Goal: Task Accomplishment & Management: Use online tool/utility

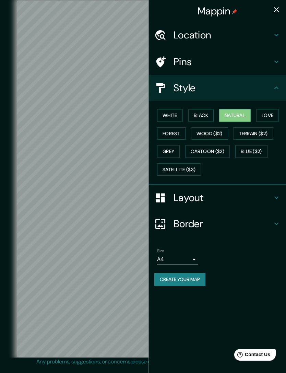
click at [190, 62] on h4 "Pins" at bounding box center [222, 62] width 99 height 12
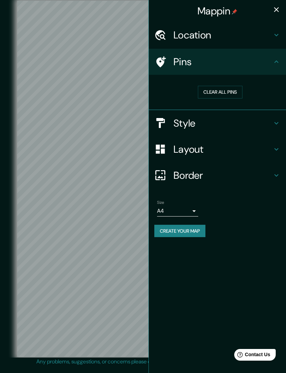
click at [219, 97] on button "Clear all pins" at bounding box center [220, 92] width 45 height 13
click at [217, 91] on button "Clear all pins" at bounding box center [220, 92] width 45 height 13
click at [221, 92] on button "Clear all pins" at bounding box center [220, 92] width 45 height 13
click at [223, 92] on button "Clear all pins" at bounding box center [220, 92] width 45 height 13
click at [228, 67] on h4 "Pins" at bounding box center [222, 62] width 99 height 12
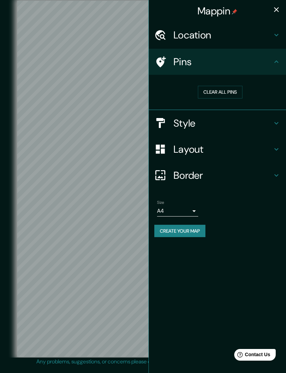
click at [179, 64] on h4 "Pins" at bounding box center [222, 62] width 99 height 12
click at [162, 62] on icon at bounding box center [161, 61] width 10 height 11
click at [217, 90] on button "Clear all pins" at bounding box center [220, 92] width 45 height 13
click at [207, 91] on button "Clear all pins" at bounding box center [220, 92] width 45 height 13
click at [210, 90] on button "Clear all pins" at bounding box center [220, 92] width 45 height 13
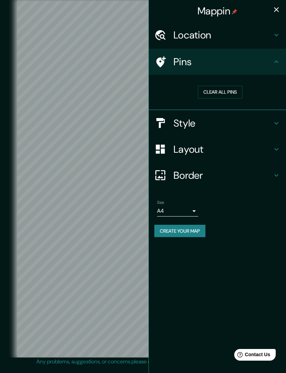
click at [184, 146] on h4 "Layout" at bounding box center [222, 149] width 99 height 12
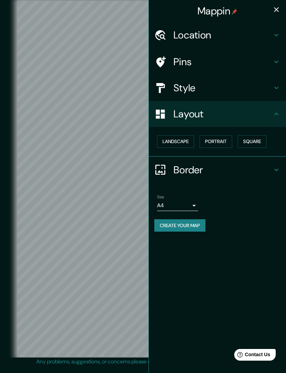
click at [181, 141] on button "Landscape" at bounding box center [175, 141] width 37 height 13
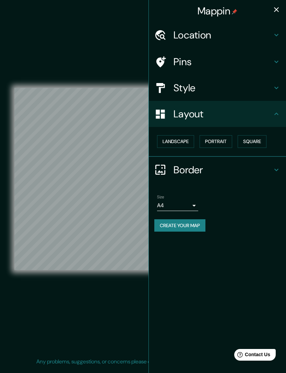
click at [217, 141] on button "Portrait" at bounding box center [216, 141] width 33 height 13
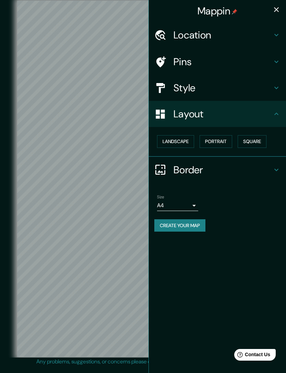
click at [180, 142] on button "Landscape" at bounding box center [175, 141] width 37 height 13
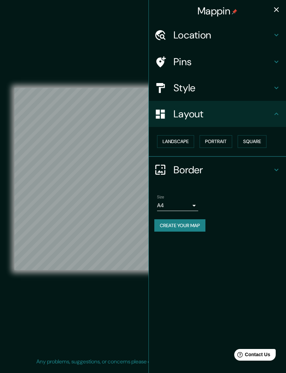
click at [257, 139] on button "Square" at bounding box center [252, 141] width 29 height 13
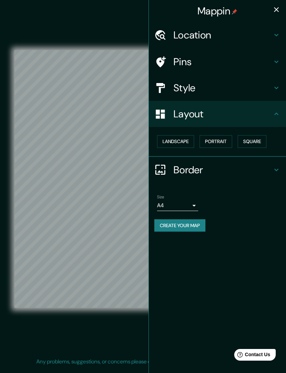
click at [179, 141] on button "Landscape" at bounding box center [175, 141] width 37 height 13
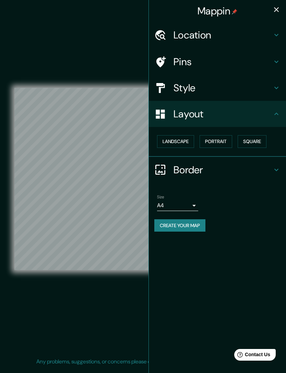
click at [270, 171] on h4 "Border" at bounding box center [222, 170] width 99 height 12
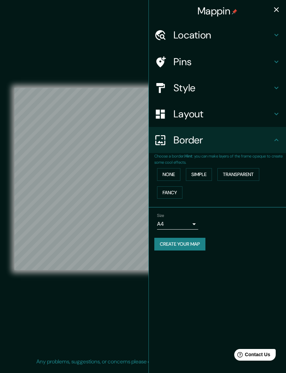
click at [190, 225] on body "Mappin Location [STREET_ADDRESS] Pins Style Layout Border Choose a border. Hint…" at bounding box center [143, 186] width 286 height 373
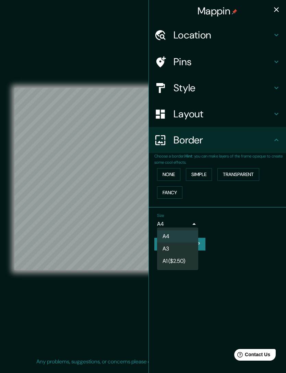
click at [180, 249] on li "A3" at bounding box center [177, 248] width 41 height 12
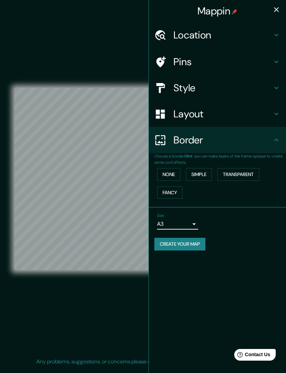
click at [202, 173] on button "Simple" at bounding box center [199, 174] width 26 height 13
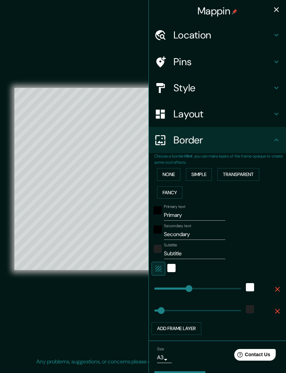
click at [237, 174] on button "Transparent" at bounding box center [238, 174] width 42 height 13
click at [166, 190] on button "Fancy" at bounding box center [169, 192] width 25 height 13
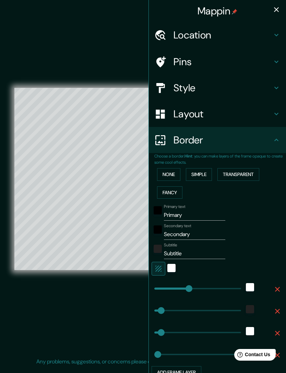
click at [171, 174] on button "None" at bounding box center [168, 174] width 23 height 13
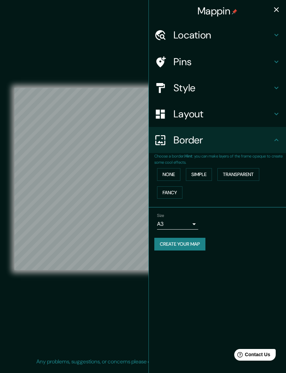
click at [193, 88] on h4 "Style" at bounding box center [222, 88] width 99 height 12
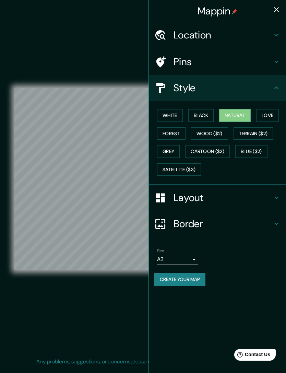
click at [172, 135] on button "Forest" at bounding box center [171, 133] width 28 height 13
click at [170, 149] on button "Grey" at bounding box center [168, 151] width 23 height 13
click at [208, 145] on button "Cartoon ($2)" at bounding box center [207, 151] width 45 height 13
click at [246, 147] on button "Blue ($2)" at bounding box center [251, 151] width 32 height 13
click at [188, 170] on button "Satellite ($3)" at bounding box center [179, 169] width 44 height 13
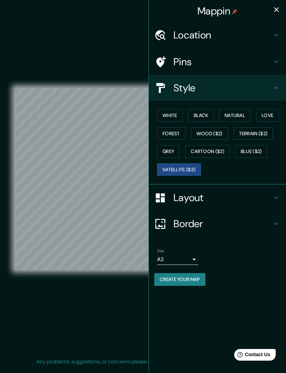
click at [172, 116] on button "White" at bounding box center [170, 115] width 26 height 13
click at [198, 115] on button "Black" at bounding box center [201, 115] width 26 height 13
click at [230, 119] on button "Natural" at bounding box center [235, 115] width 32 height 13
click at [265, 116] on button "Love" at bounding box center [267, 115] width 23 height 13
click at [241, 115] on button "Natural" at bounding box center [235, 115] width 32 height 13
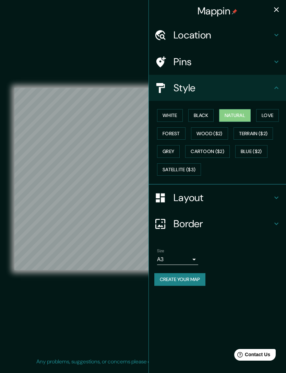
click at [192, 62] on h4 "Pins" at bounding box center [222, 62] width 99 height 12
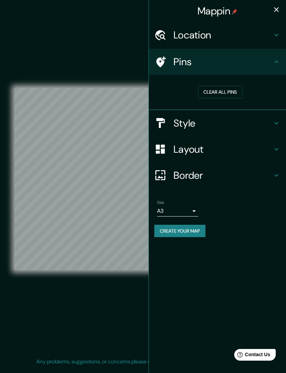
click at [217, 95] on button "Clear all pins" at bounding box center [220, 92] width 45 height 13
click at [216, 91] on button "Clear all pins" at bounding box center [220, 92] width 45 height 13
click at [213, 92] on button "Clear all pins" at bounding box center [220, 92] width 45 height 13
click at [231, 32] on h4 "Location" at bounding box center [222, 35] width 99 height 12
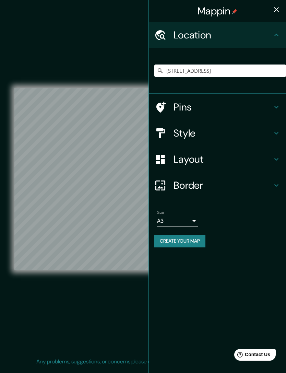
click at [230, 38] on h4 "Location" at bounding box center [222, 35] width 99 height 12
click at [277, 32] on icon at bounding box center [276, 35] width 8 height 8
click at [274, 38] on icon at bounding box center [276, 35] width 8 height 8
click at [275, 36] on icon at bounding box center [276, 35] width 8 height 8
click at [276, 36] on icon at bounding box center [276, 35] width 8 height 8
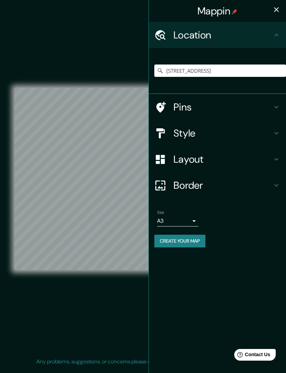
click at [275, 34] on icon at bounding box center [276, 35] width 8 height 8
click at [276, 36] on icon at bounding box center [276, 35] width 8 height 8
click at [277, 35] on icon at bounding box center [276, 35] width 4 height 2
click at [272, 104] on h4 "Pins" at bounding box center [222, 107] width 99 height 12
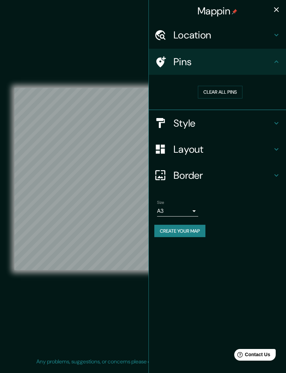
click at [218, 88] on button "Clear all pins" at bounding box center [220, 92] width 45 height 13
click at [224, 93] on button "Clear all pins" at bounding box center [220, 92] width 45 height 13
click at [225, 92] on button "Clear all pins" at bounding box center [220, 92] width 45 height 13
click at [200, 229] on button "Create your map" at bounding box center [179, 231] width 51 height 13
click at [177, 37] on h4 "Location" at bounding box center [222, 35] width 99 height 12
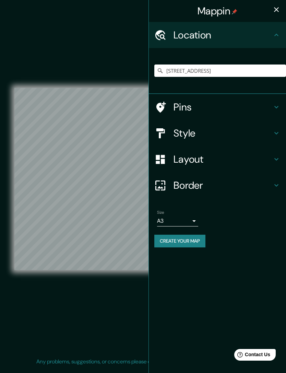
click at [275, 37] on icon at bounding box center [276, 35] width 8 height 8
click at [277, 35] on icon at bounding box center [276, 35] width 4 height 2
click at [276, 35] on icon at bounding box center [276, 35] width 8 height 8
click at [275, 36] on icon at bounding box center [276, 35] width 8 height 8
click at [200, 105] on h4 "Pins" at bounding box center [222, 107] width 99 height 12
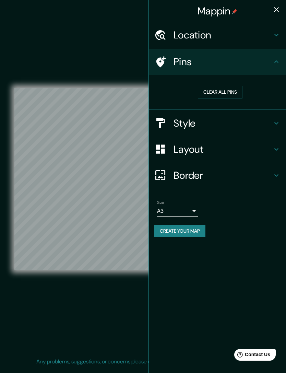
click at [224, 92] on button "Clear all pins" at bounding box center [220, 92] width 45 height 13
click at [224, 90] on button "Clear all pins" at bounding box center [220, 92] width 45 height 13
click at [206, 92] on button "Clear all pins" at bounding box center [220, 92] width 45 height 13
click at [209, 90] on button "Clear all pins" at bounding box center [220, 92] width 45 height 13
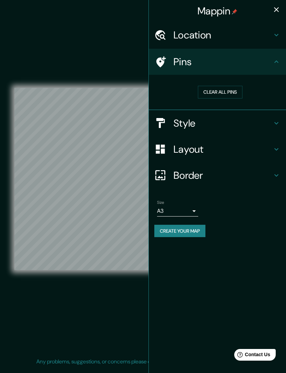
click at [209, 89] on button "Clear all pins" at bounding box center [220, 92] width 45 height 13
click at [231, 92] on button "Clear all pins" at bounding box center [220, 92] width 45 height 13
click at [232, 91] on button "Clear all pins" at bounding box center [220, 92] width 45 height 13
click at [234, 89] on button "Clear all pins" at bounding box center [220, 92] width 45 height 13
click at [197, 231] on button "Create your map" at bounding box center [179, 231] width 51 height 13
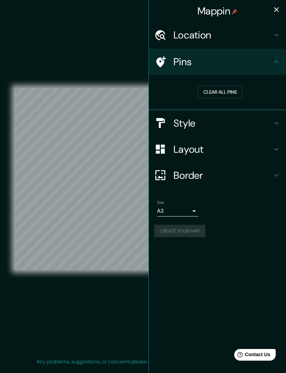
click at [279, 10] on icon "button" at bounding box center [276, 9] width 8 height 8
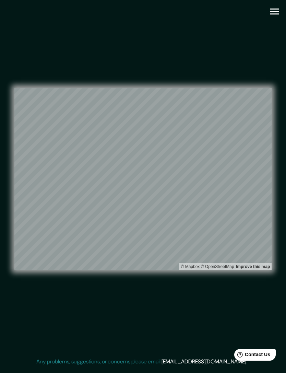
click at [273, 10] on icon "button" at bounding box center [274, 11] width 12 height 12
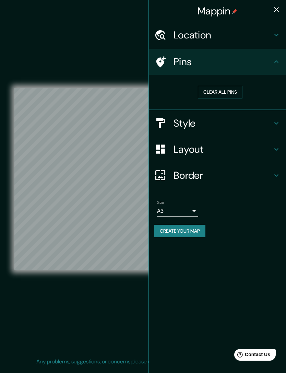
click at [186, 226] on button "Create your map" at bounding box center [179, 231] width 51 height 13
click at [275, 8] on icon "button" at bounding box center [276, 9] width 5 height 5
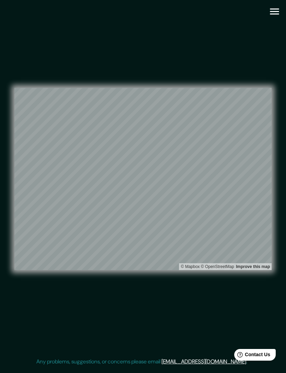
click at [2, 270] on div "Mappin Location [STREET_ADDRESS] Pins Clear all pins Style Layout Border Choose…" at bounding box center [143, 184] width 286 height 368
